Goal: Task Accomplishment & Management: Use online tool/utility

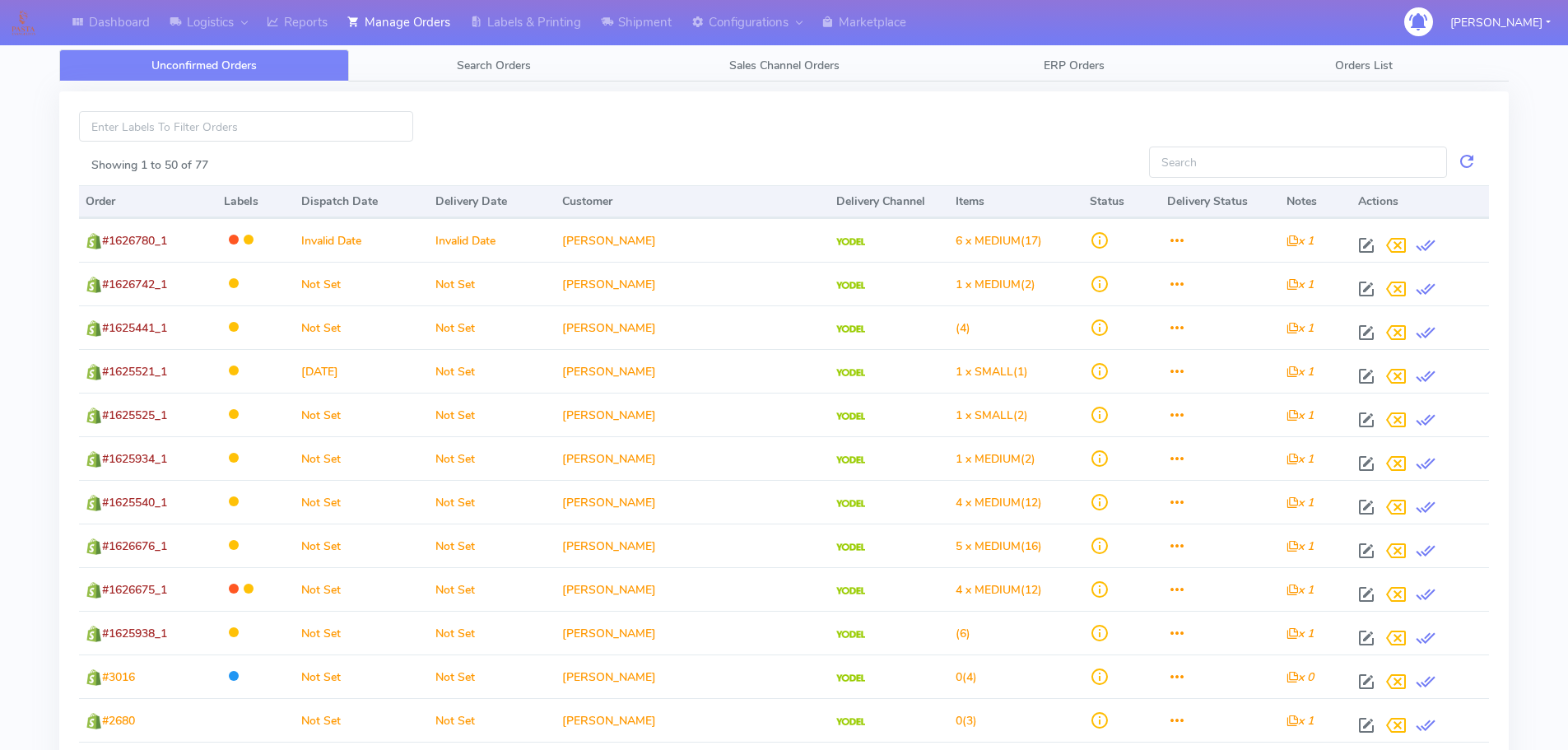
click at [519, 80] on link "Search Orders" at bounding box center [494, 65] width 290 height 32
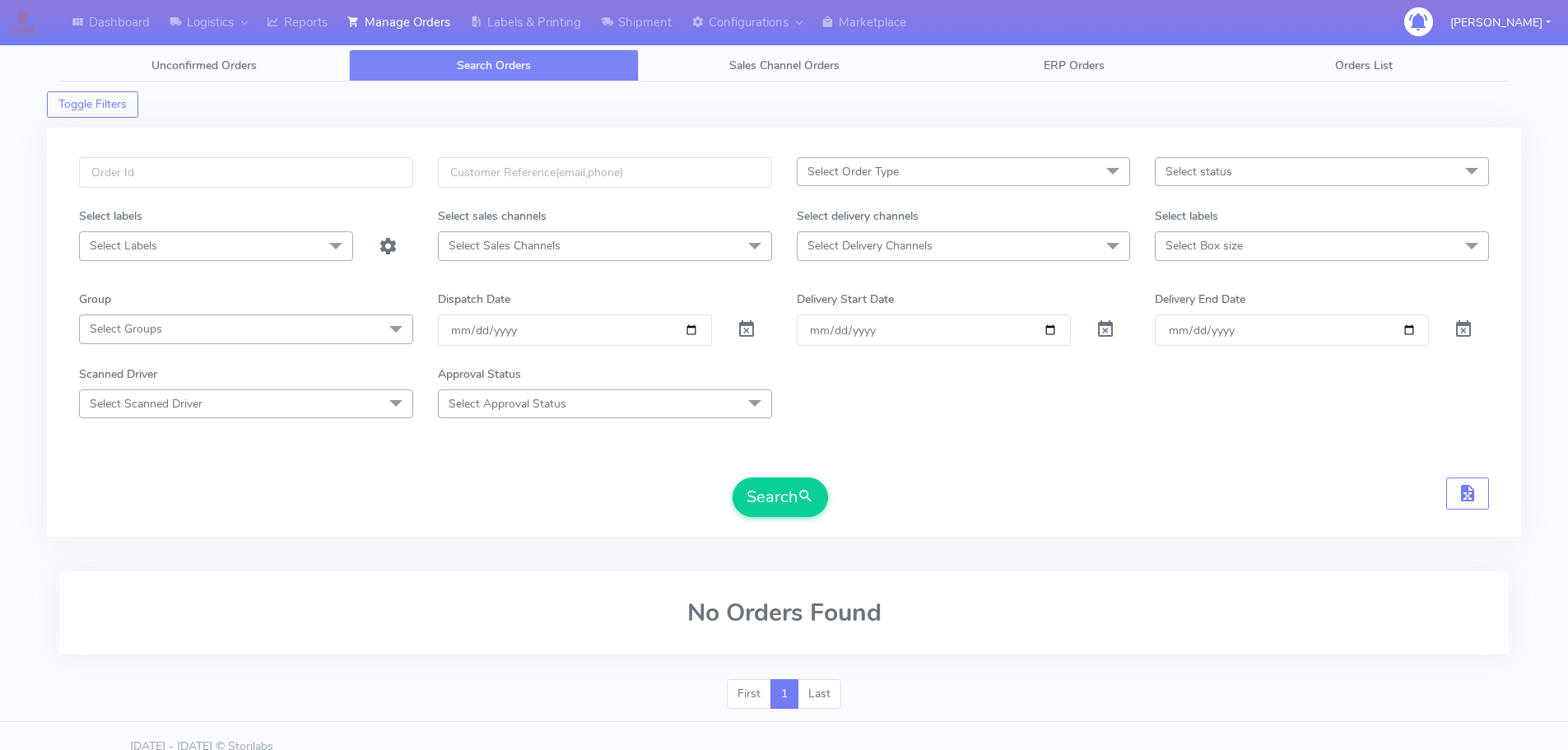
click at [508, 67] on span "Search Orders" at bounding box center [494, 64] width 74 height 15
click at [732, 324] on div "Clear Dispatch Date" at bounding box center [754, 329] width 60 height 30
click at [732, 323] on div at bounding box center [754, 329] width 60 height 30
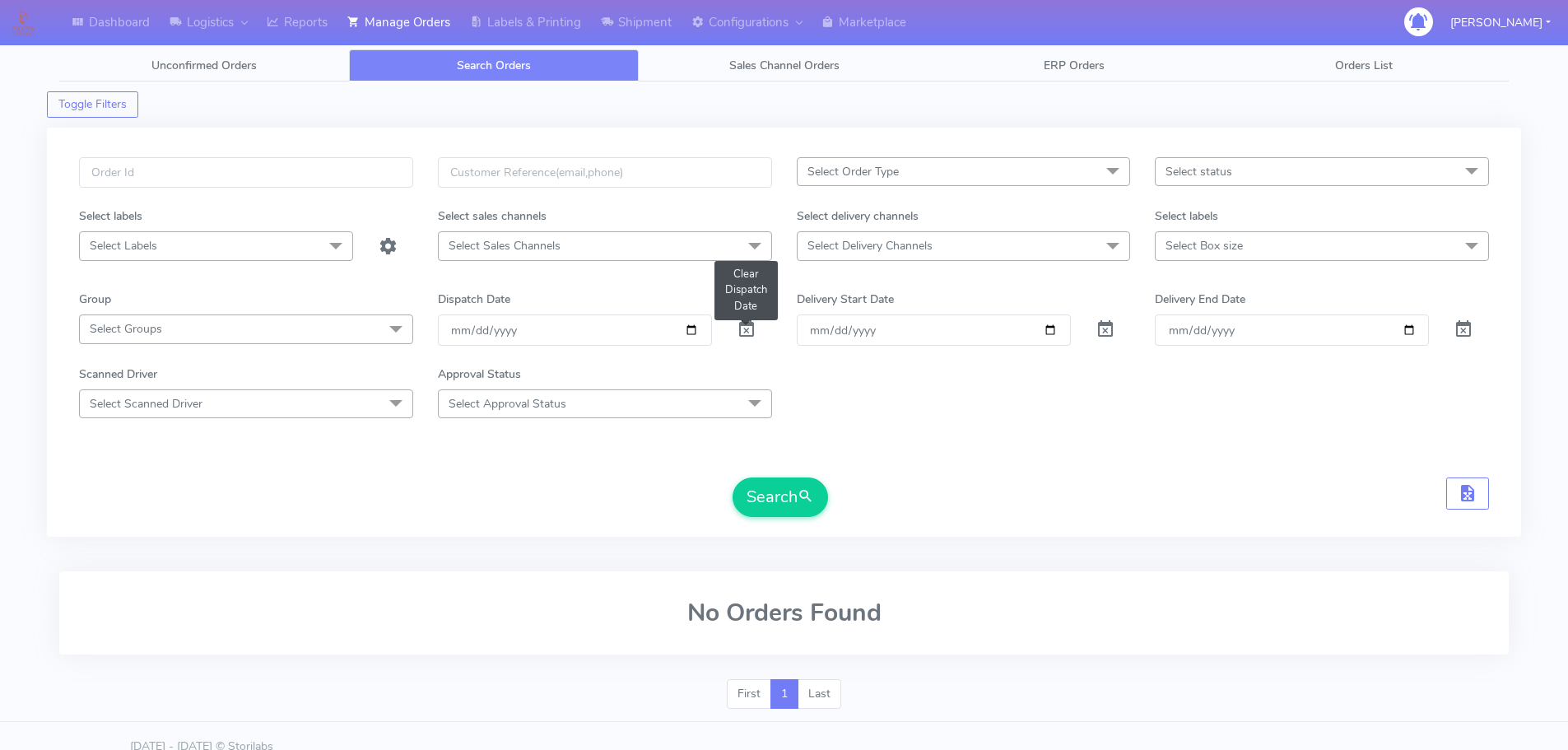
click at [741, 325] on span at bounding box center [746, 332] width 20 height 15
